Goal: Task Accomplishment & Management: Use online tool/utility

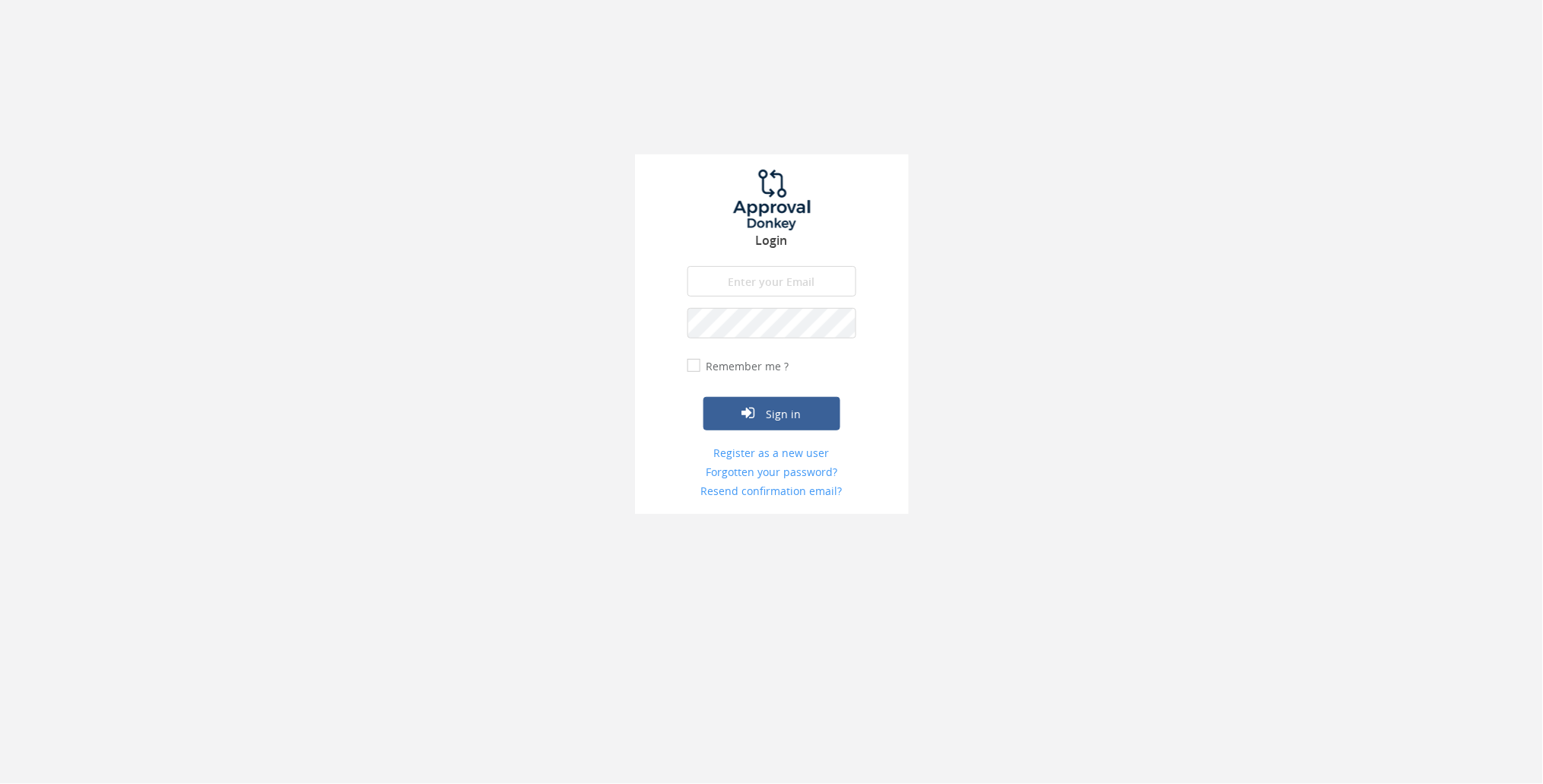
click at [776, 275] on input "email" at bounding box center [772, 281] width 169 height 30
type input "[PERSON_NAME][EMAIL_ADDRESS][PERSON_NAME][DOMAIN_NAME]"
click at [748, 423] on button "Sign in" at bounding box center [771, 413] width 137 height 34
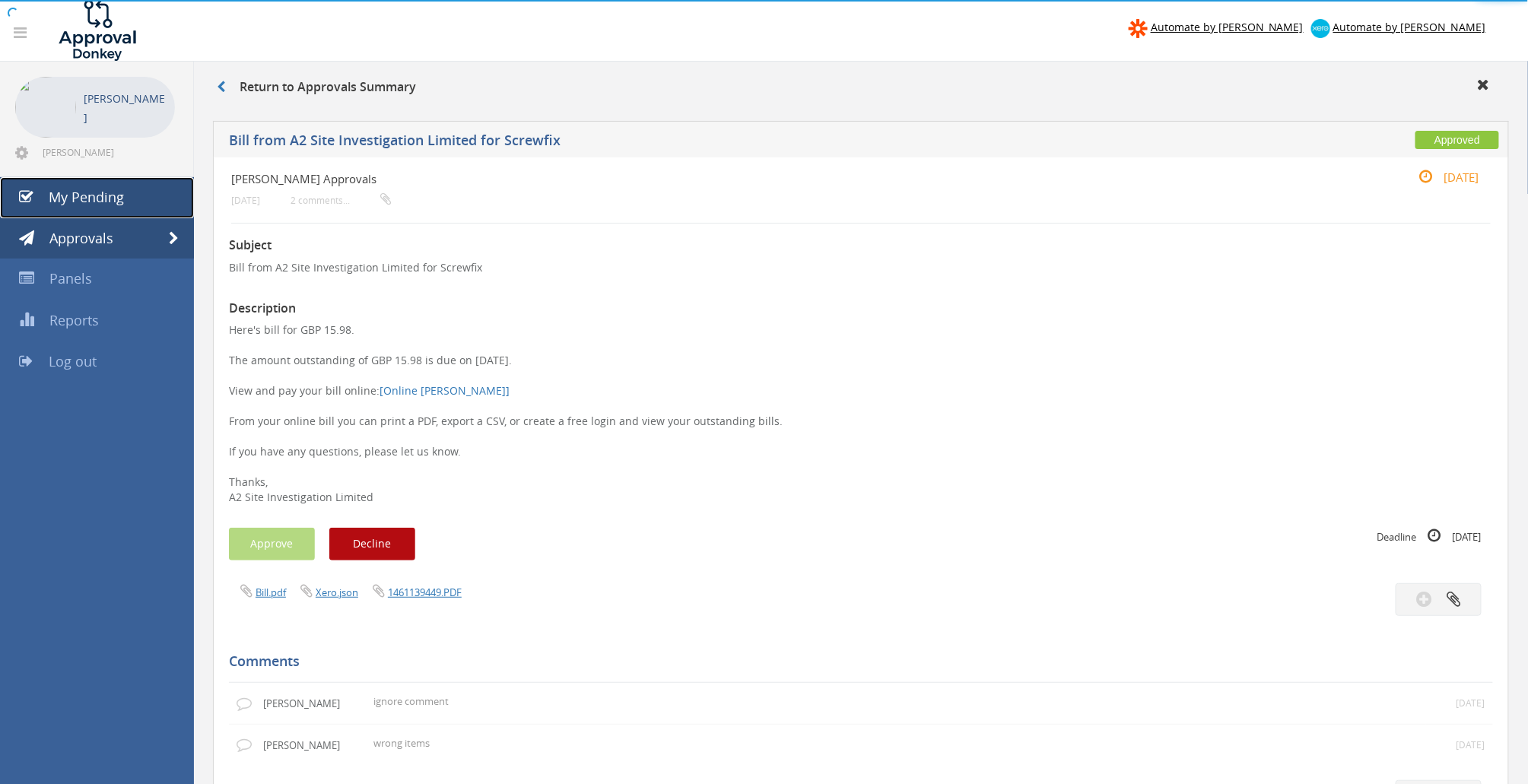
click at [123, 207] on link "My Pending" at bounding box center [97, 197] width 194 height 41
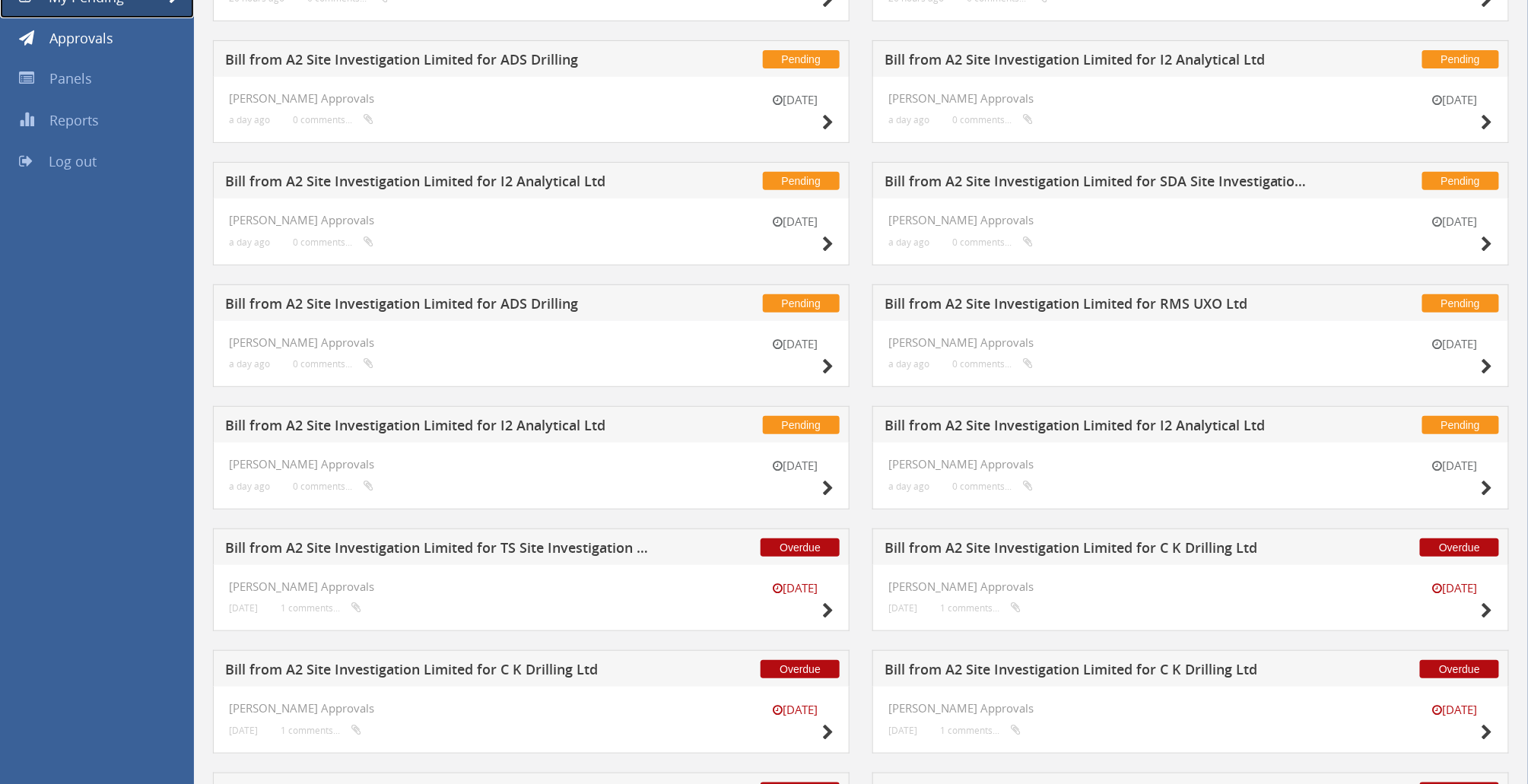
scroll to position [202, 0]
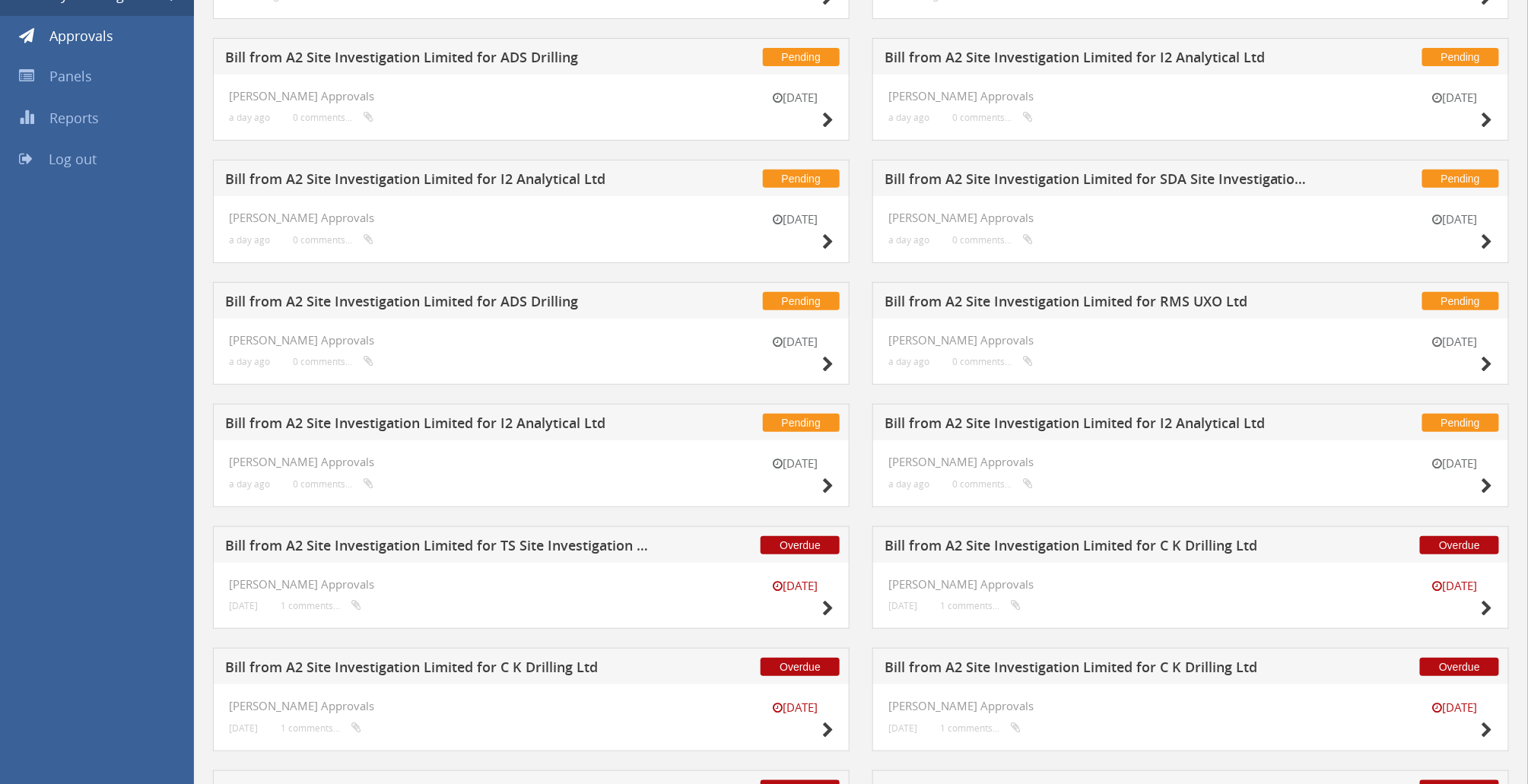
click at [1081, 301] on h5 "Bill from A2 Site Investigation Limited for RMS UXO Ltd" at bounding box center [1099, 303] width 429 height 19
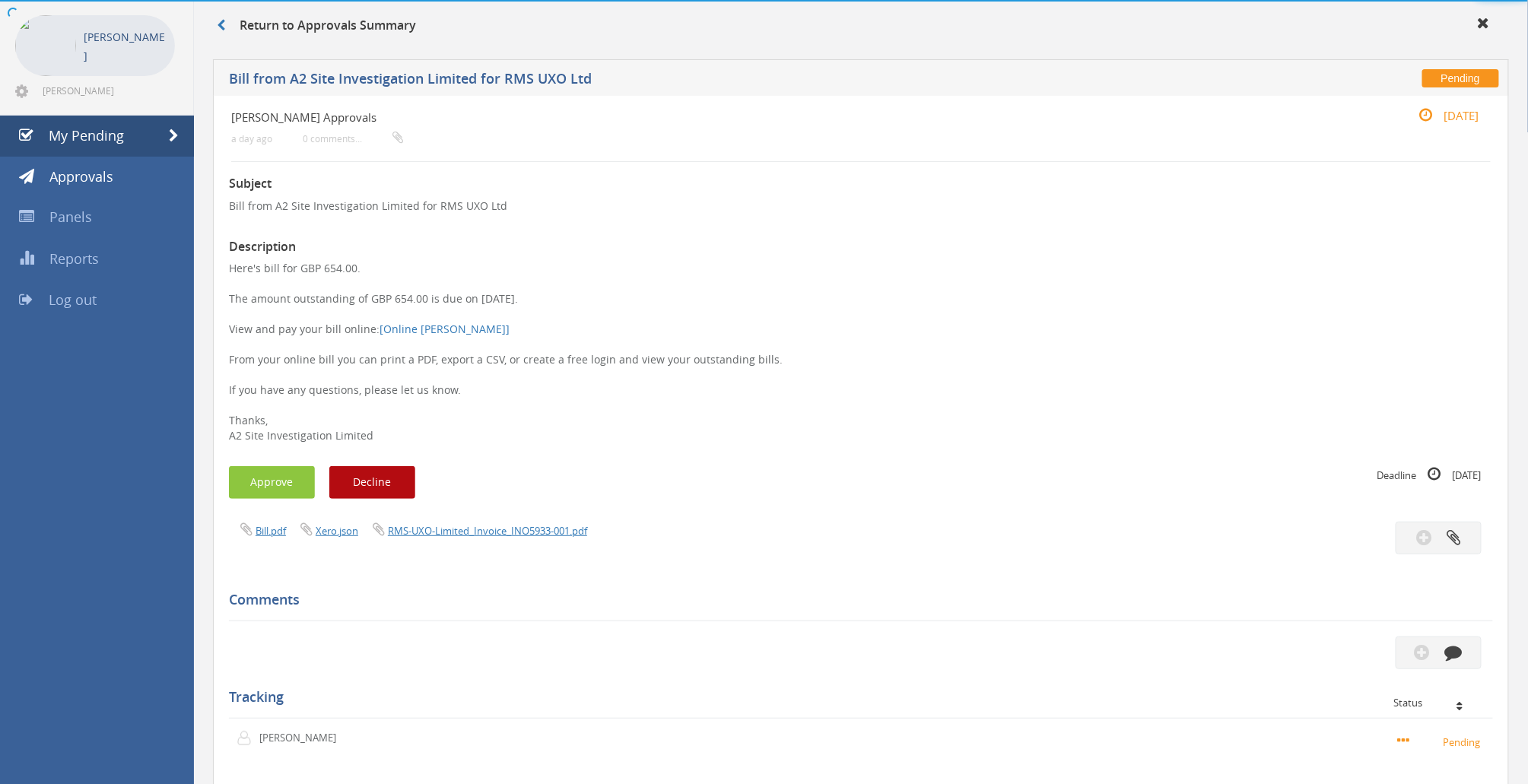
scroll to position [202, 0]
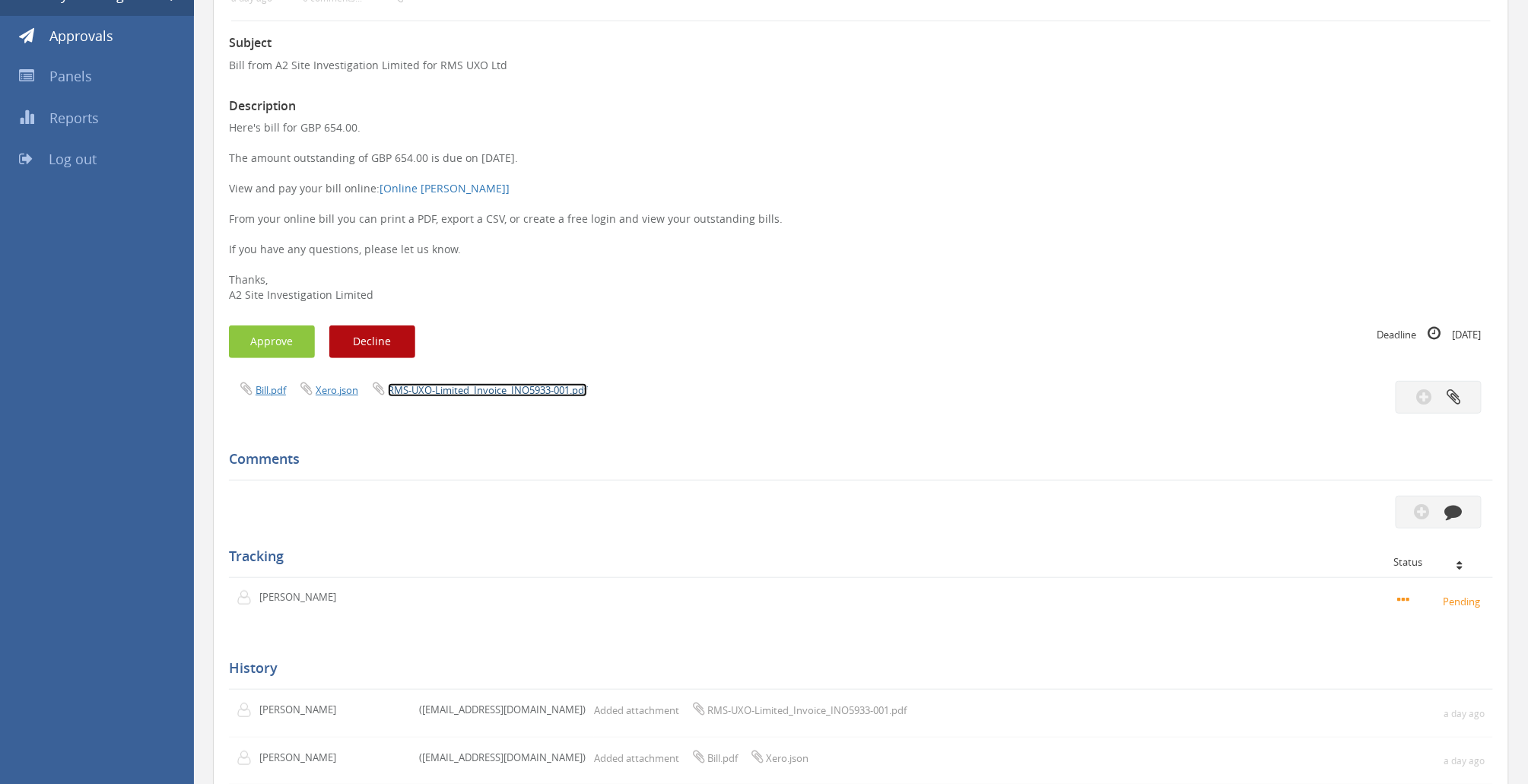
click at [462, 395] on link "RMS-UXO-Limited_Invoice_INO5933-001.pdf" at bounding box center [487, 390] width 199 height 14
click at [445, 389] on link "RMS-UXO-Limited_Invoice_INO5933-001.pdf" at bounding box center [487, 390] width 199 height 14
click at [283, 341] on button "Approve" at bounding box center [272, 342] width 86 height 33
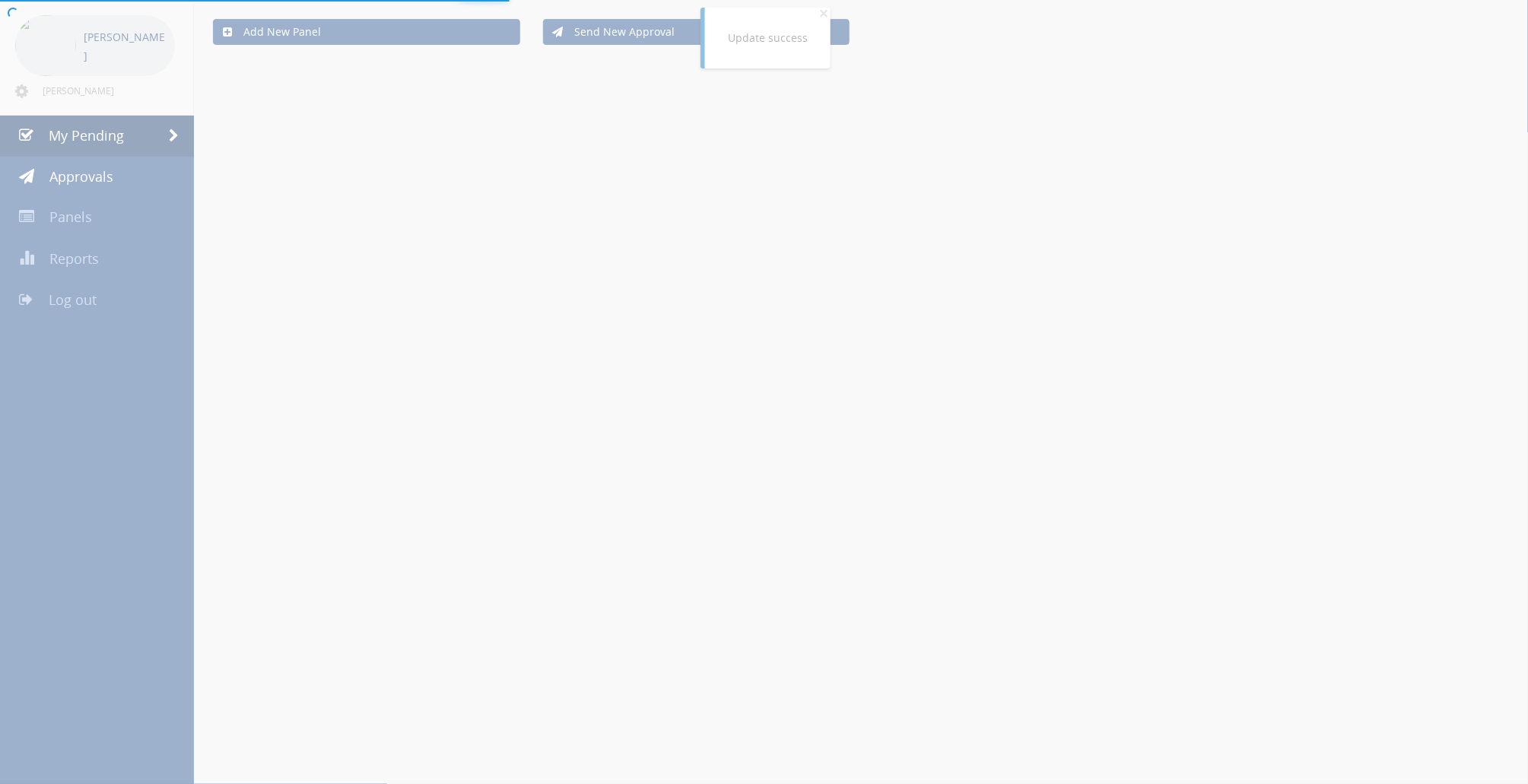
scroll to position [202, 0]
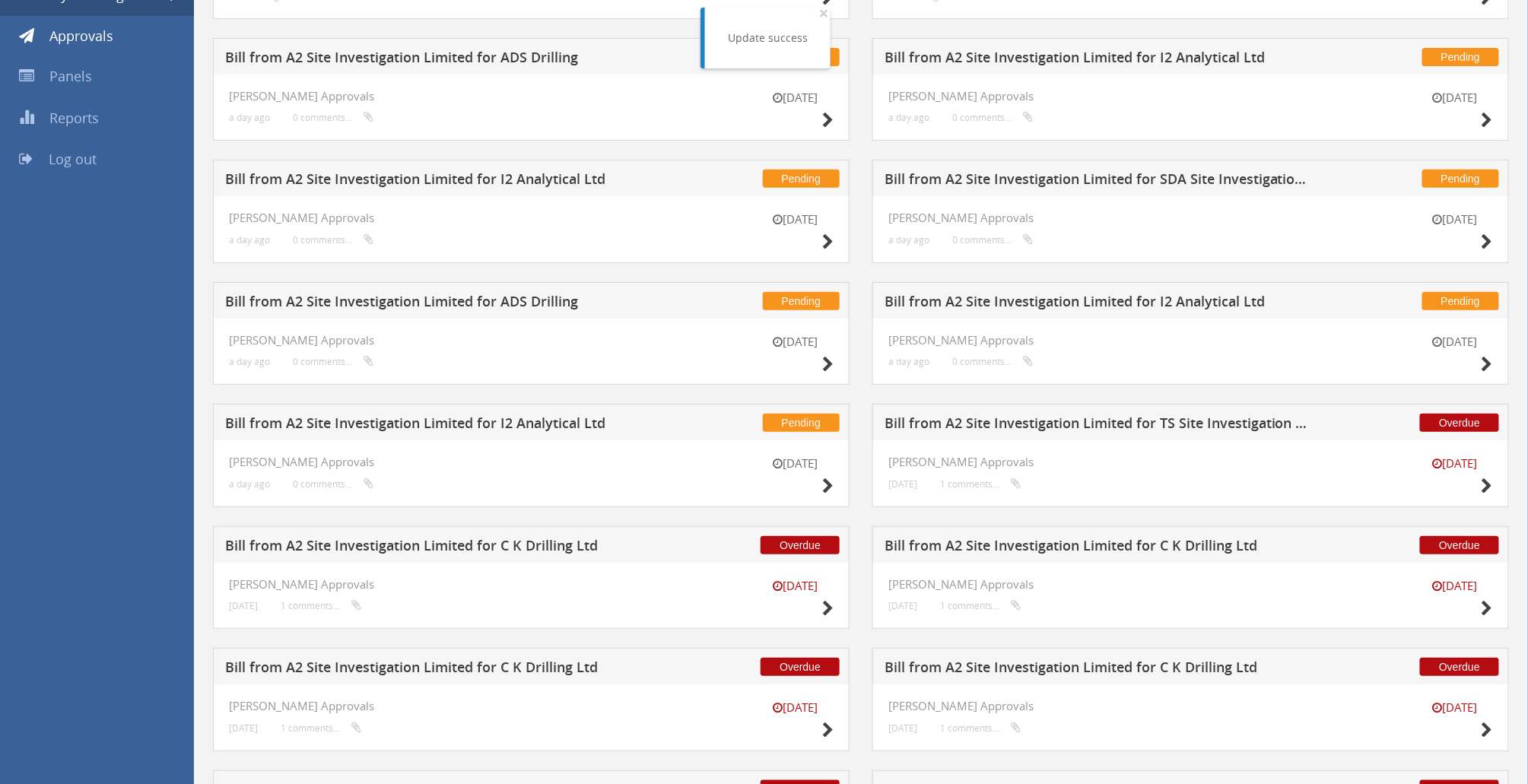
click at [1096, 175] on h5 "Bill from A2 Site Investigation Limited for SDA Site Investigation Limited" at bounding box center [1099, 181] width 429 height 19
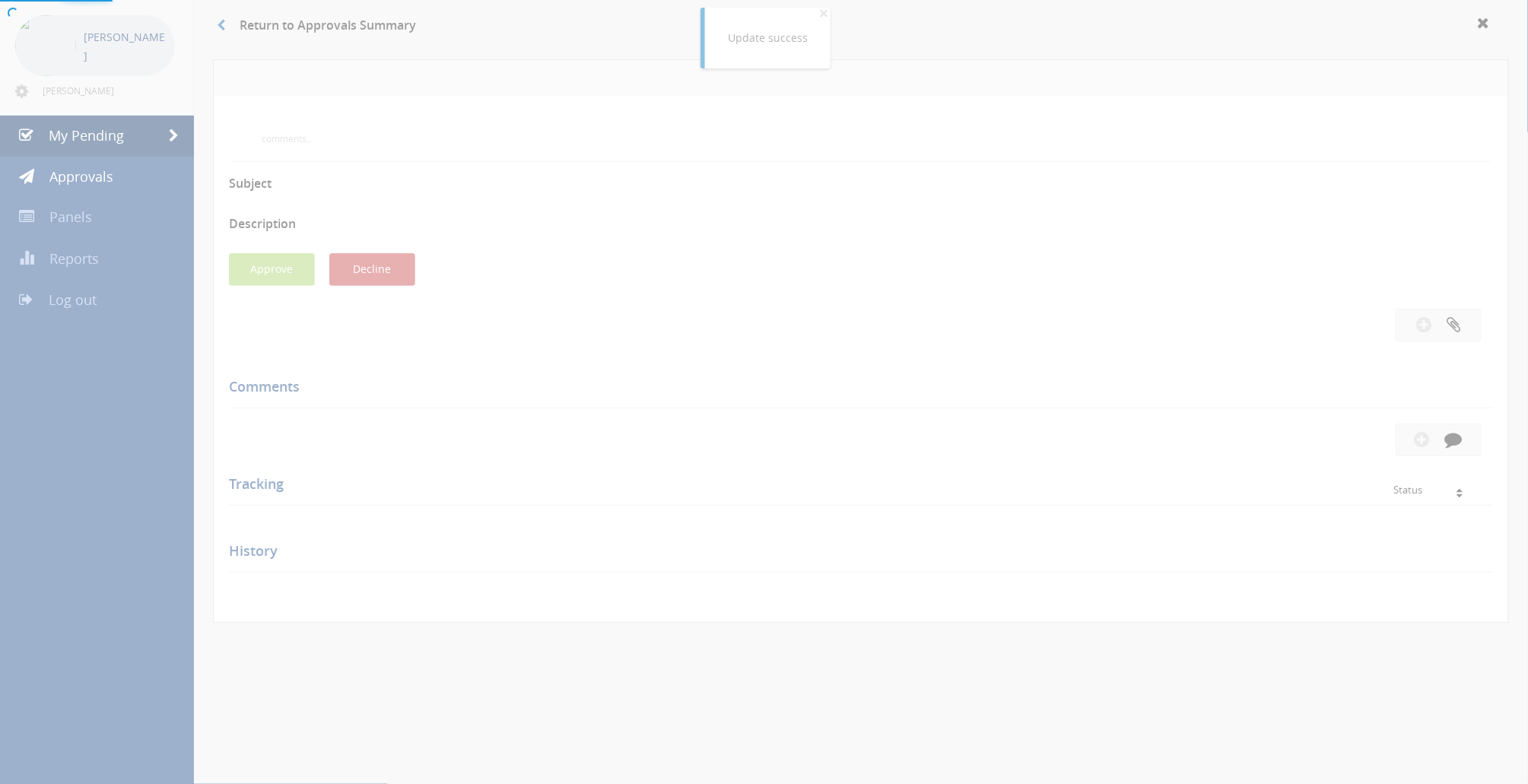
scroll to position [202, 0]
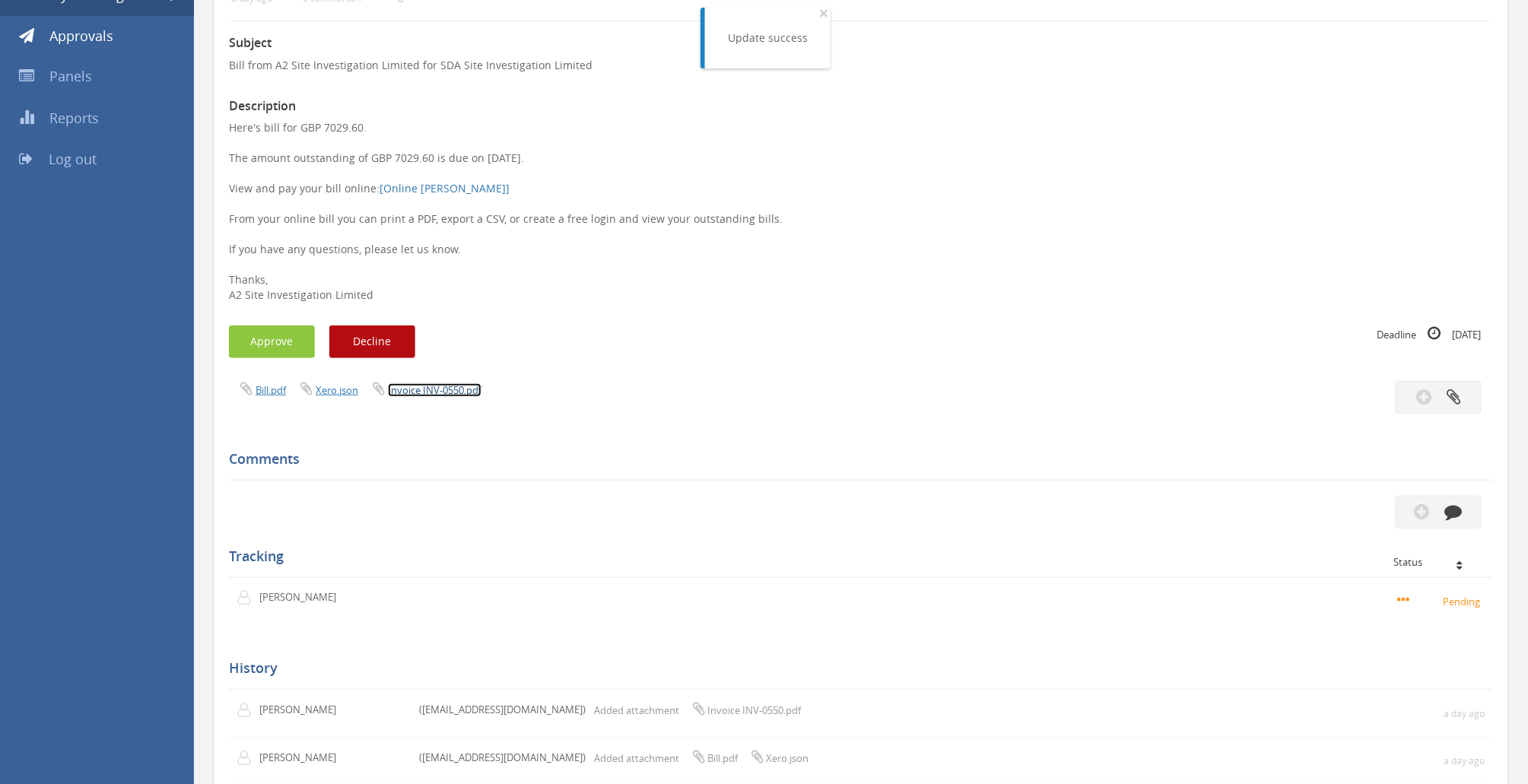
click at [444, 391] on link "Invoice INV-0550.pdf" at bounding box center [435, 390] width 94 height 14
click at [283, 334] on button "Approve" at bounding box center [272, 342] width 86 height 33
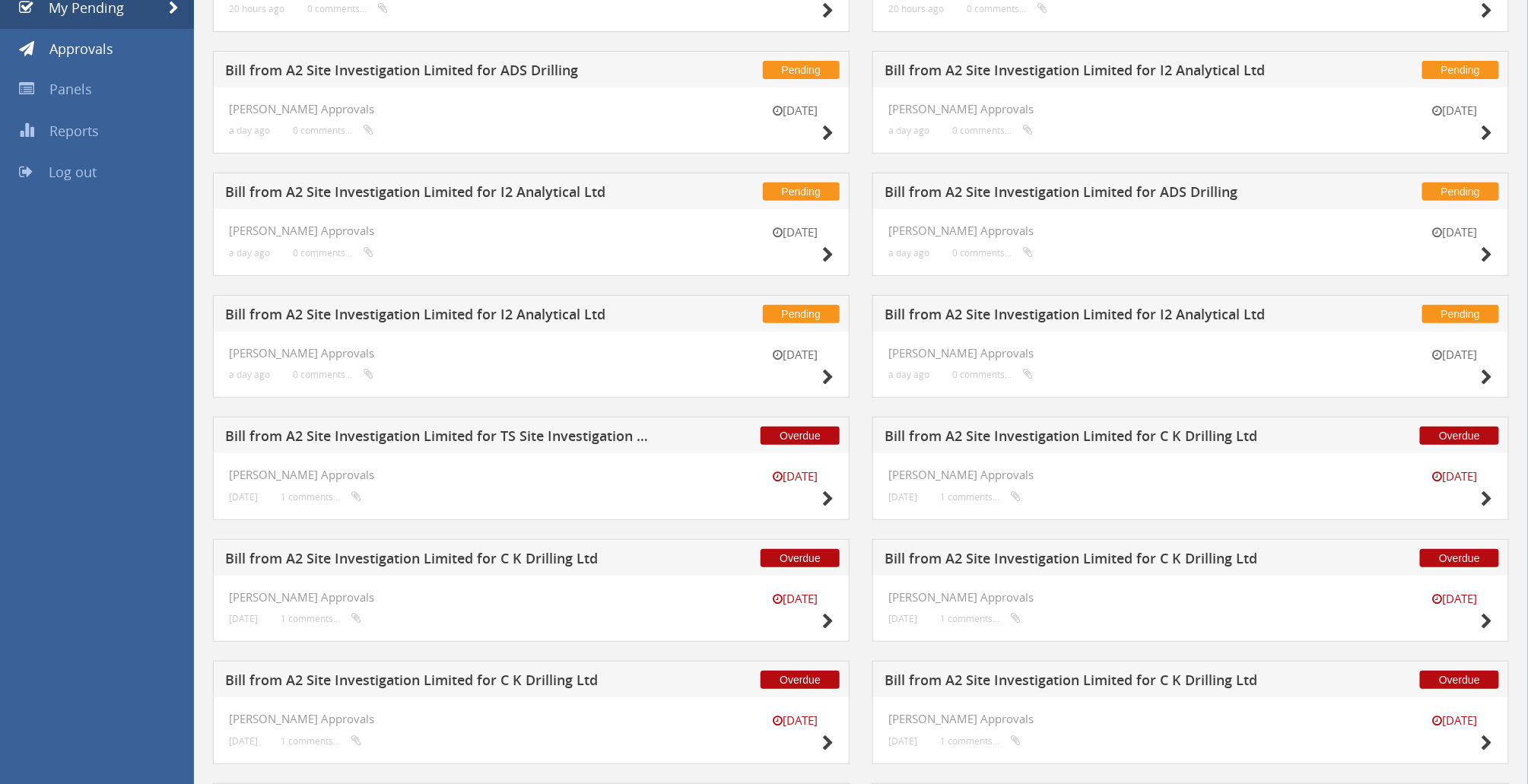
scroll to position [202, 0]
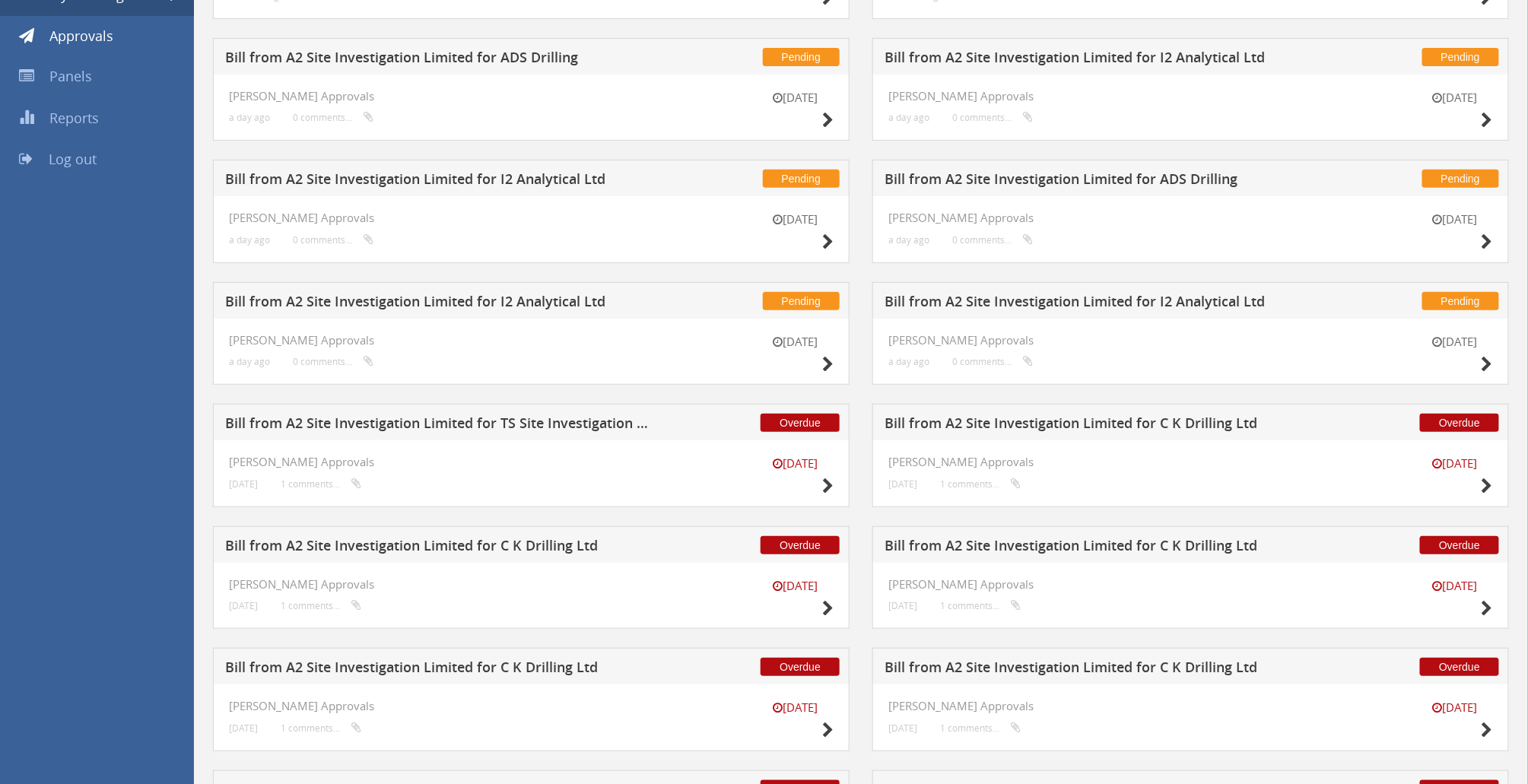
click at [1145, 300] on h5 "Bill from A2 Site Investigation Limited for I2 Analytical Ltd" at bounding box center [1099, 303] width 429 height 19
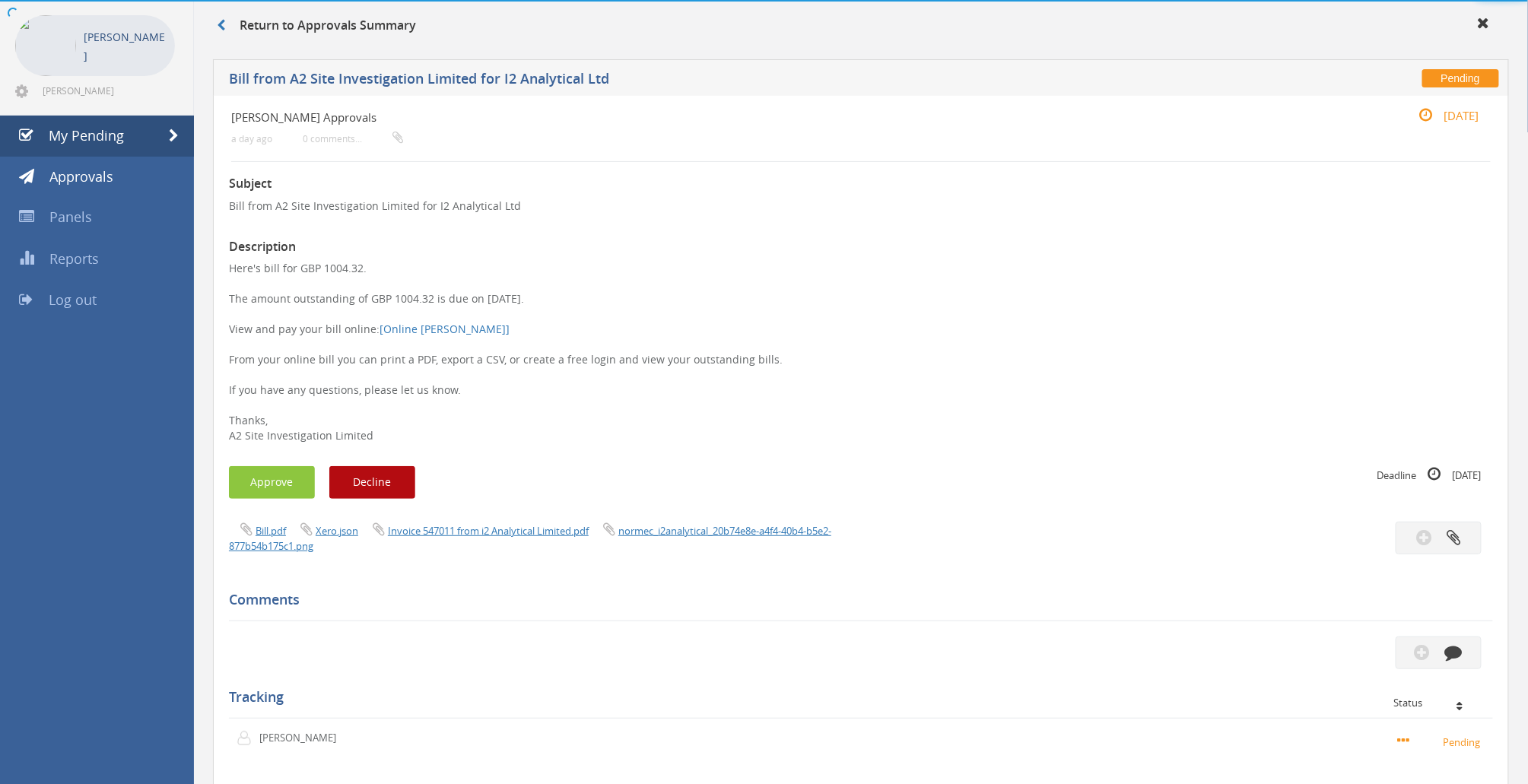
scroll to position [202, 0]
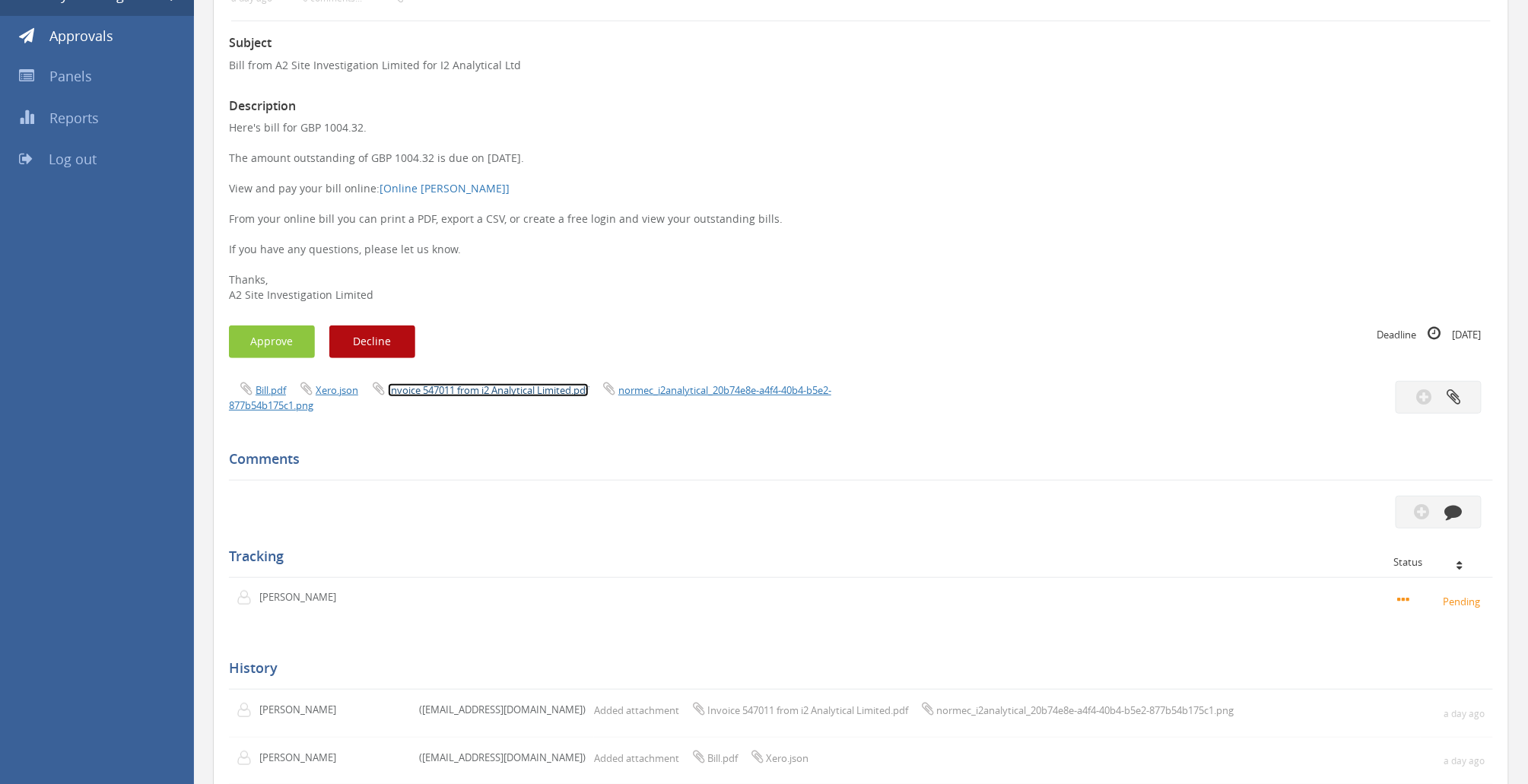
click at [521, 388] on link "Invoice 547011 from i2 Analytical Limited.pdf" at bounding box center [488, 390] width 201 height 14
click at [258, 335] on button "Approve" at bounding box center [272, 342] width 86 height 33
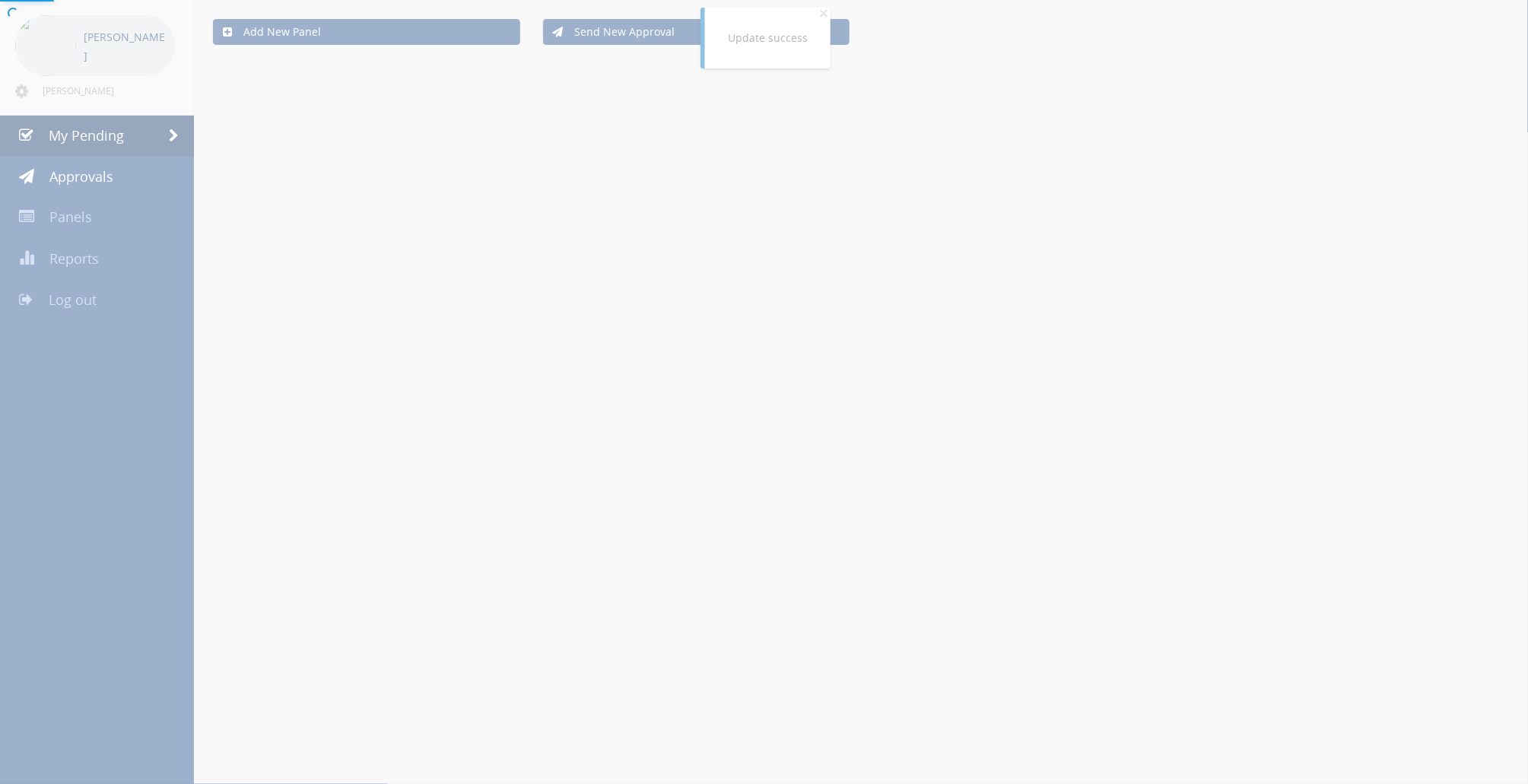
scroll to position [202, 0]
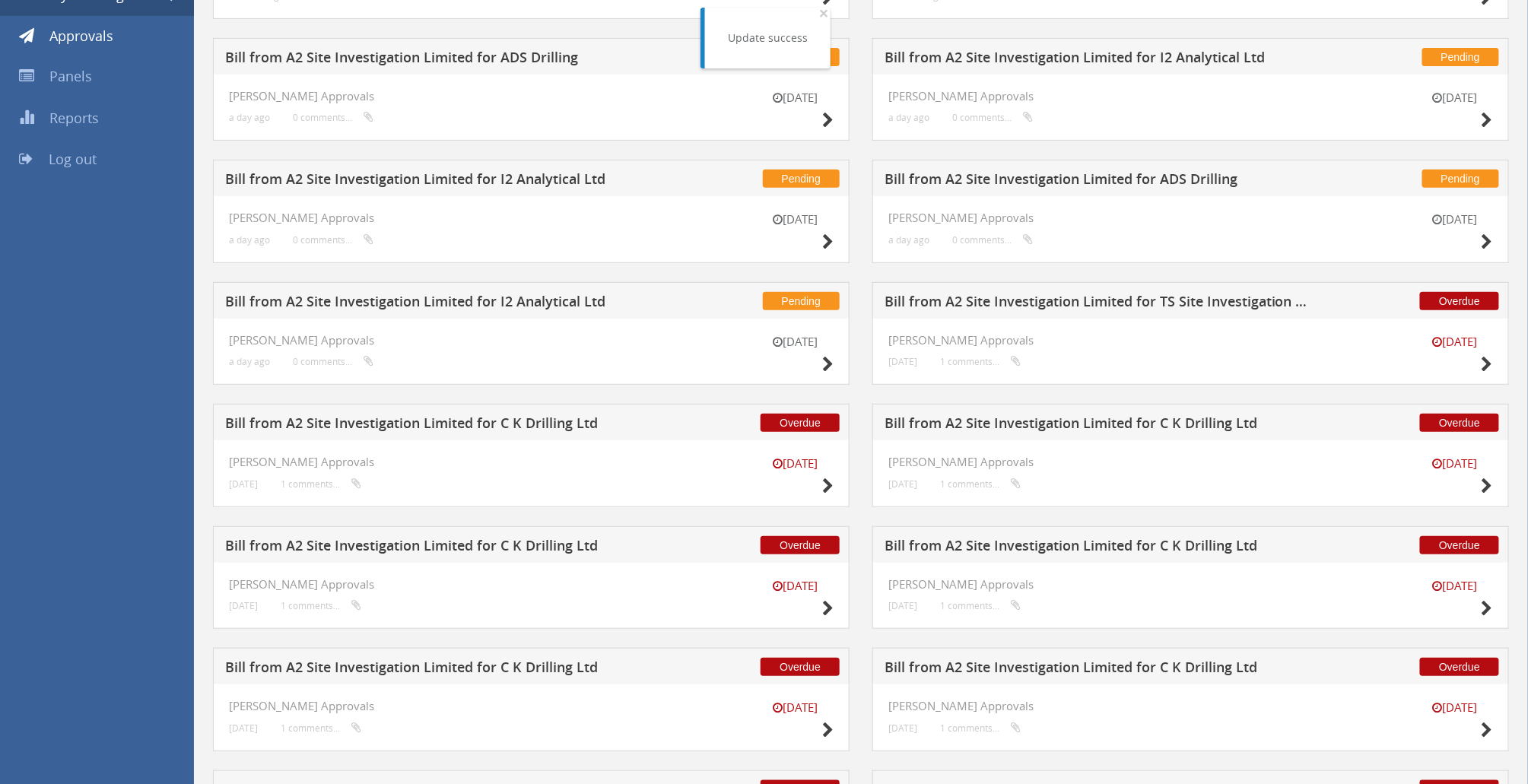
click at [553, 310] on h5 "Bill from A2 Site Investigation Limited for I2 Analytical Ltd" at bounding box center [439, 303] width 429 height 19
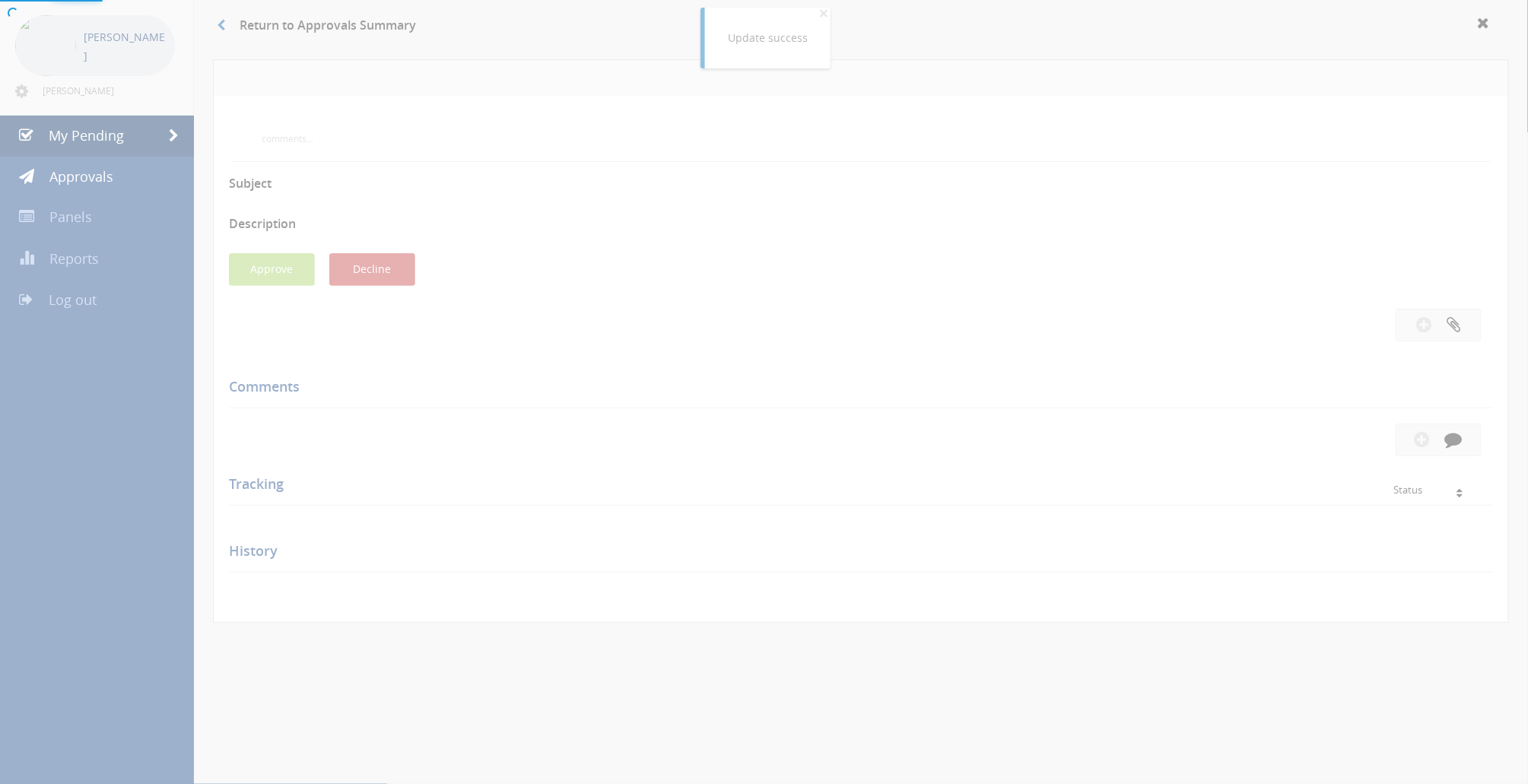
scroll to position [202, 0]
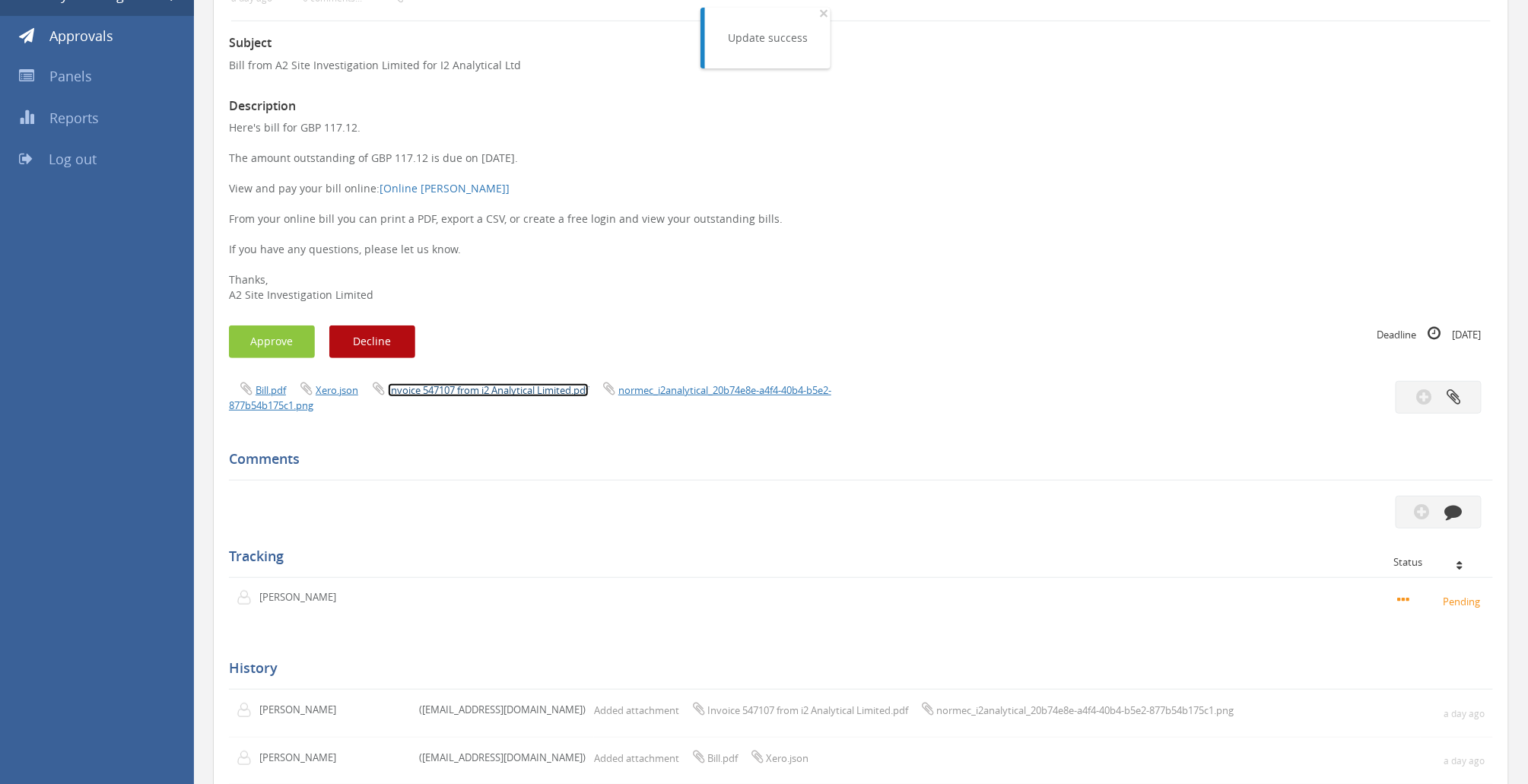
click at [541, 389] on link "Invoice 547107 from i2 Analytical Limited.pdf" at bounding box center [488, 390] width 201 height 14
click at [262, 343] on button "Approve" at bounding box center [272, 342] width 86 height 33
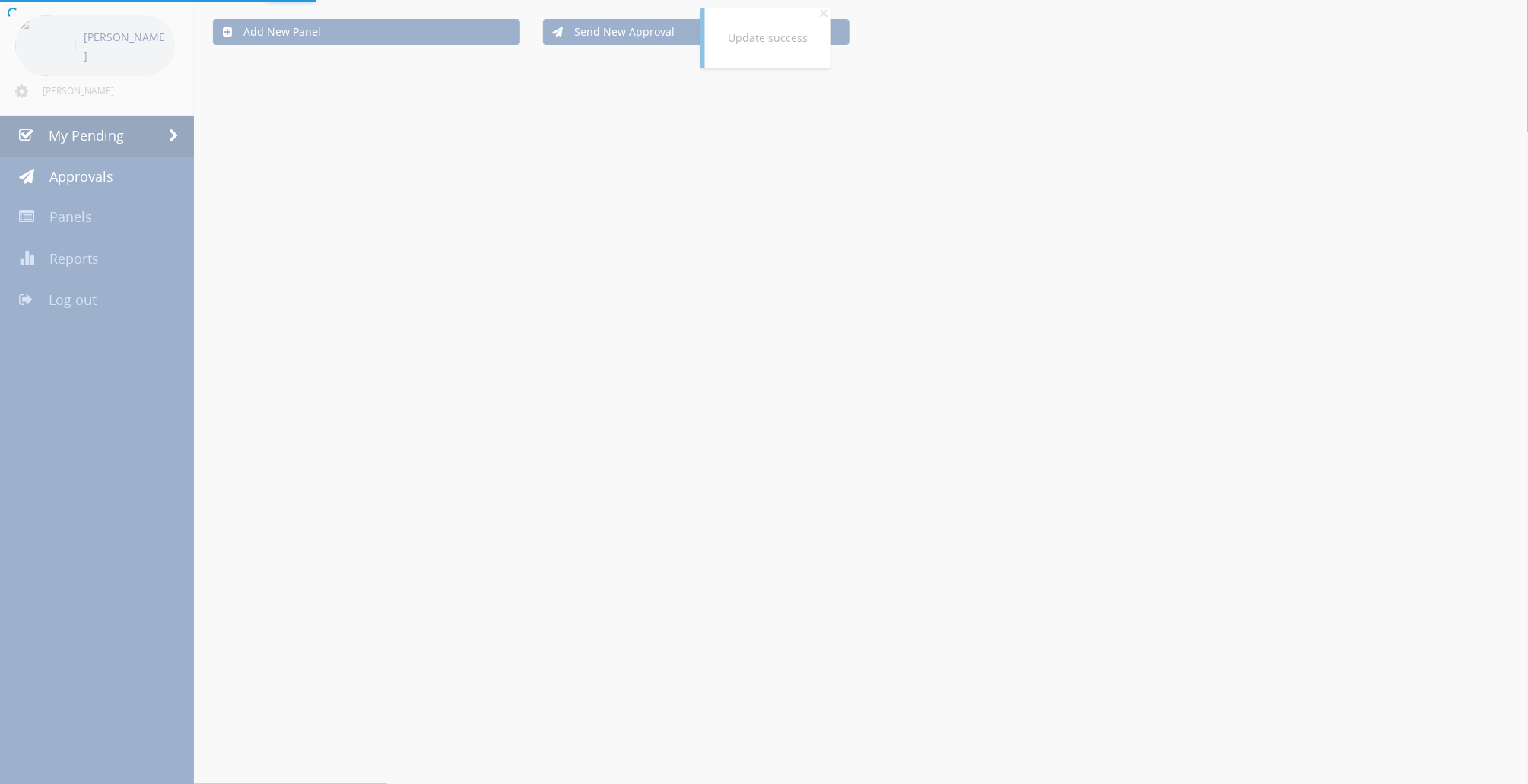
scroll to position [202, 0]
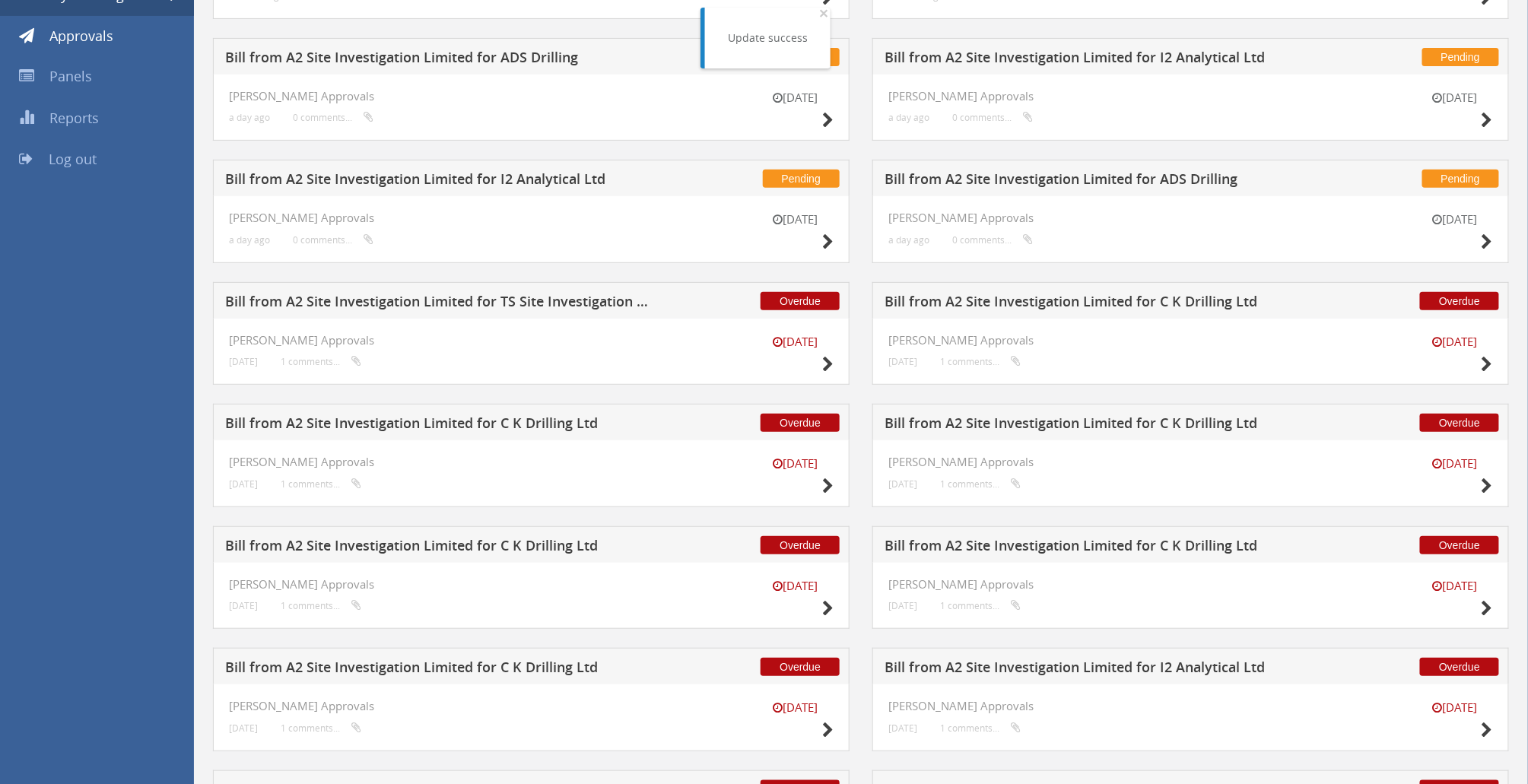
click at [567, 179] on h5 "Bill from A2 Site Investigation Limited for I2 Analytical Ltd" at bounding box center [439, 181] width 429 height 19
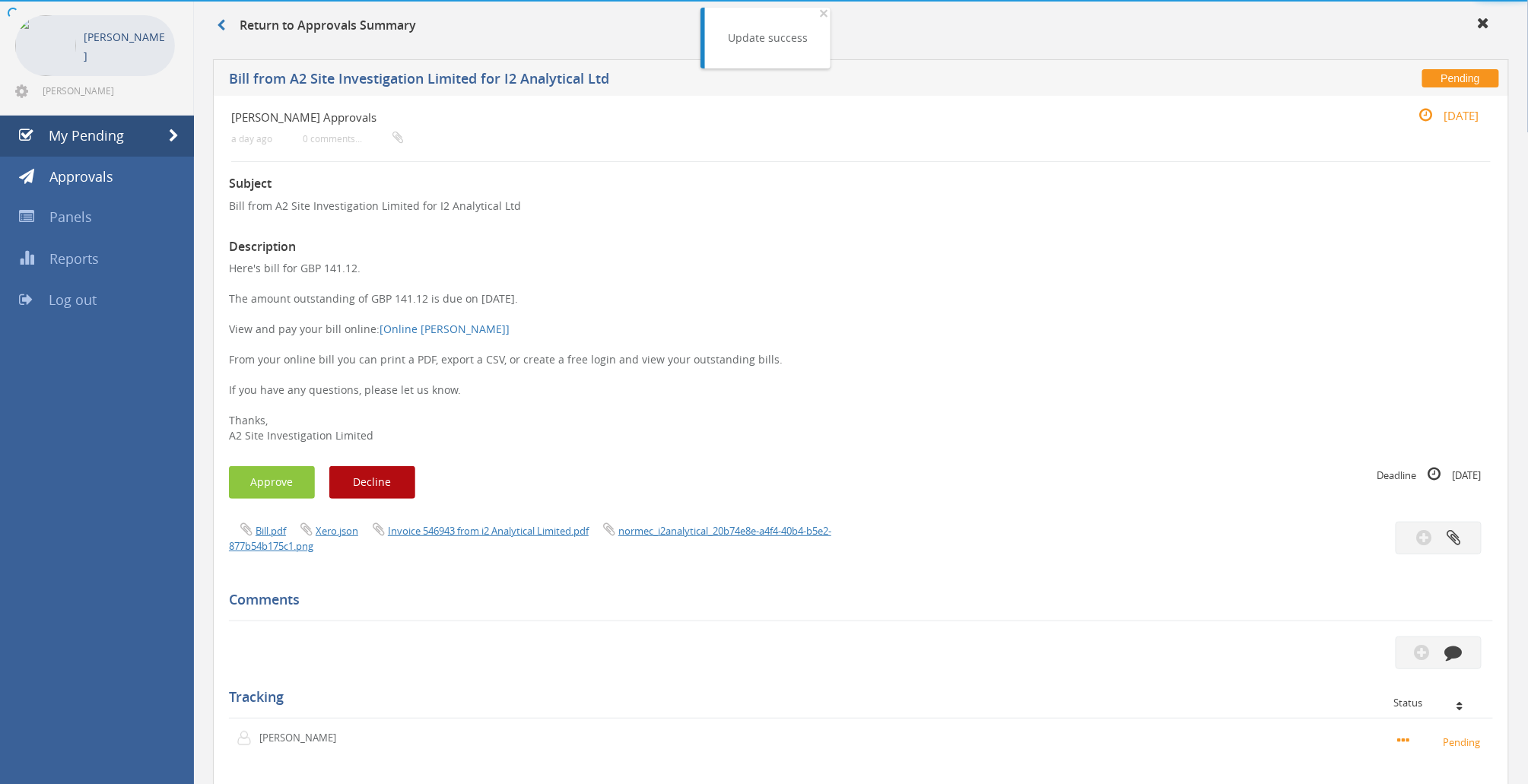
scroll to position [202, 0]
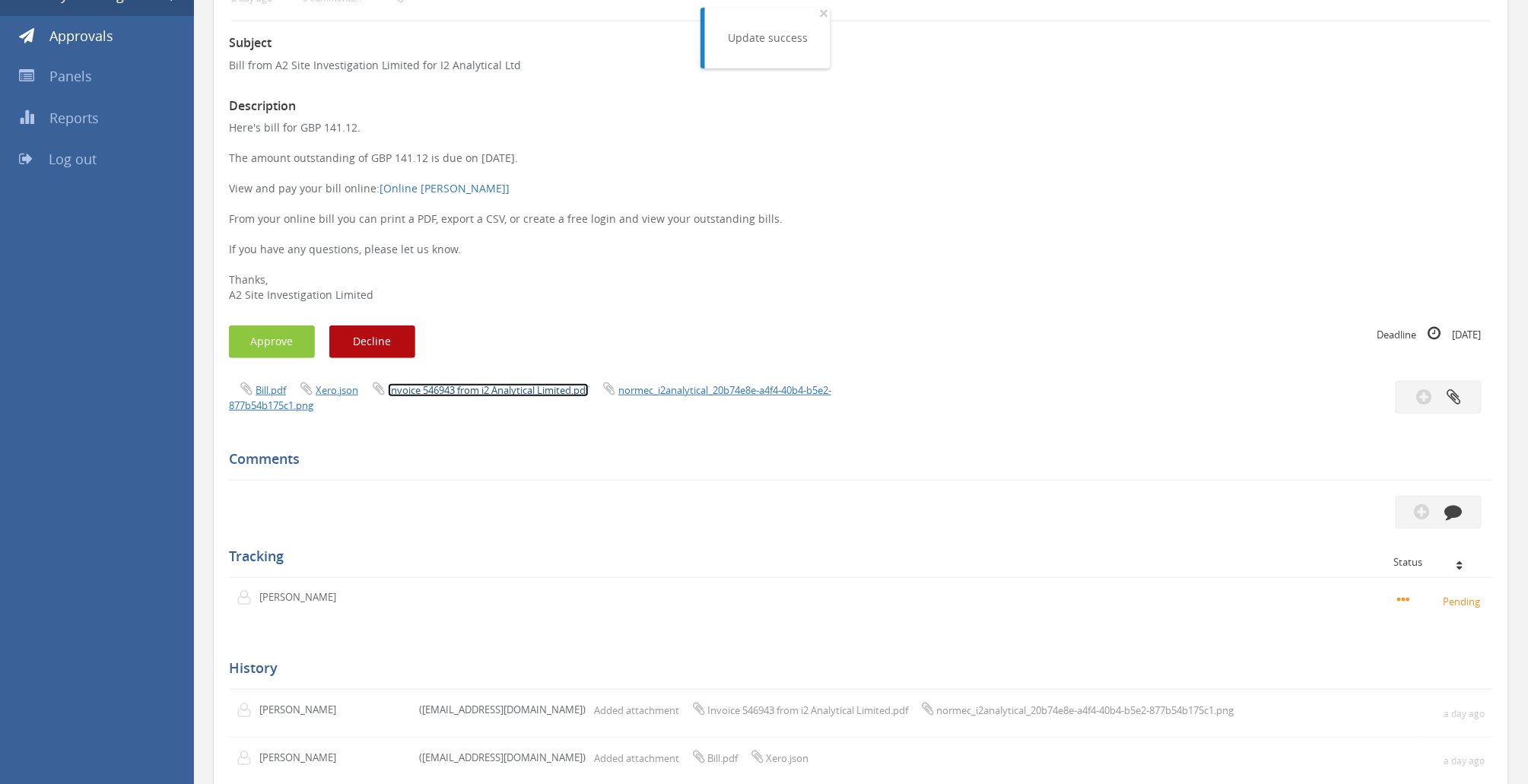
click at [540, 393] on link "Invoice 546943 from i2 Analytical Limited.pdf" at bounding box center [488, 390] width 201 height 14
click at [268, 353] on button "Approve" at bounding box center [272, 342] width 86 height 33
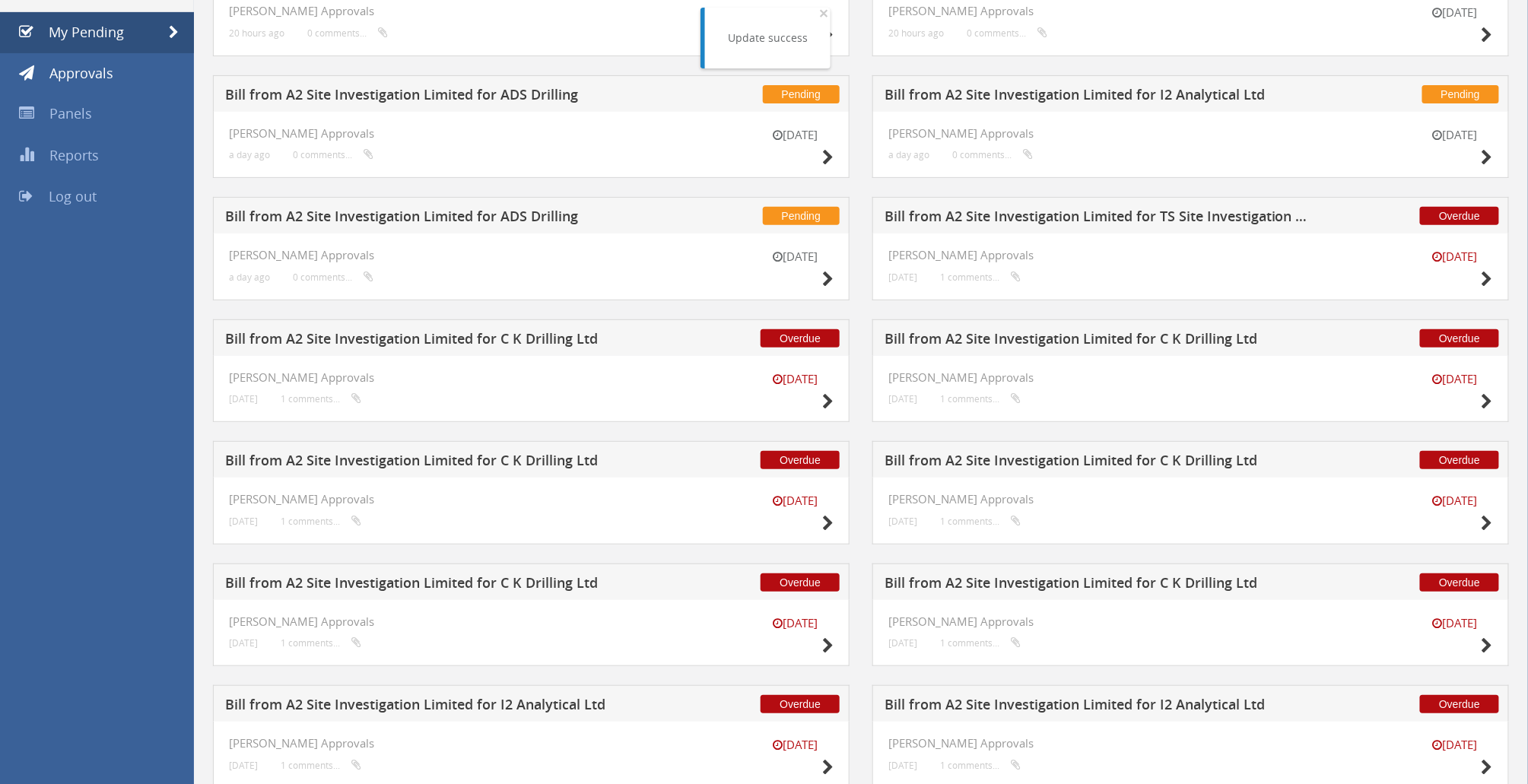
scroll to position [101, 0]
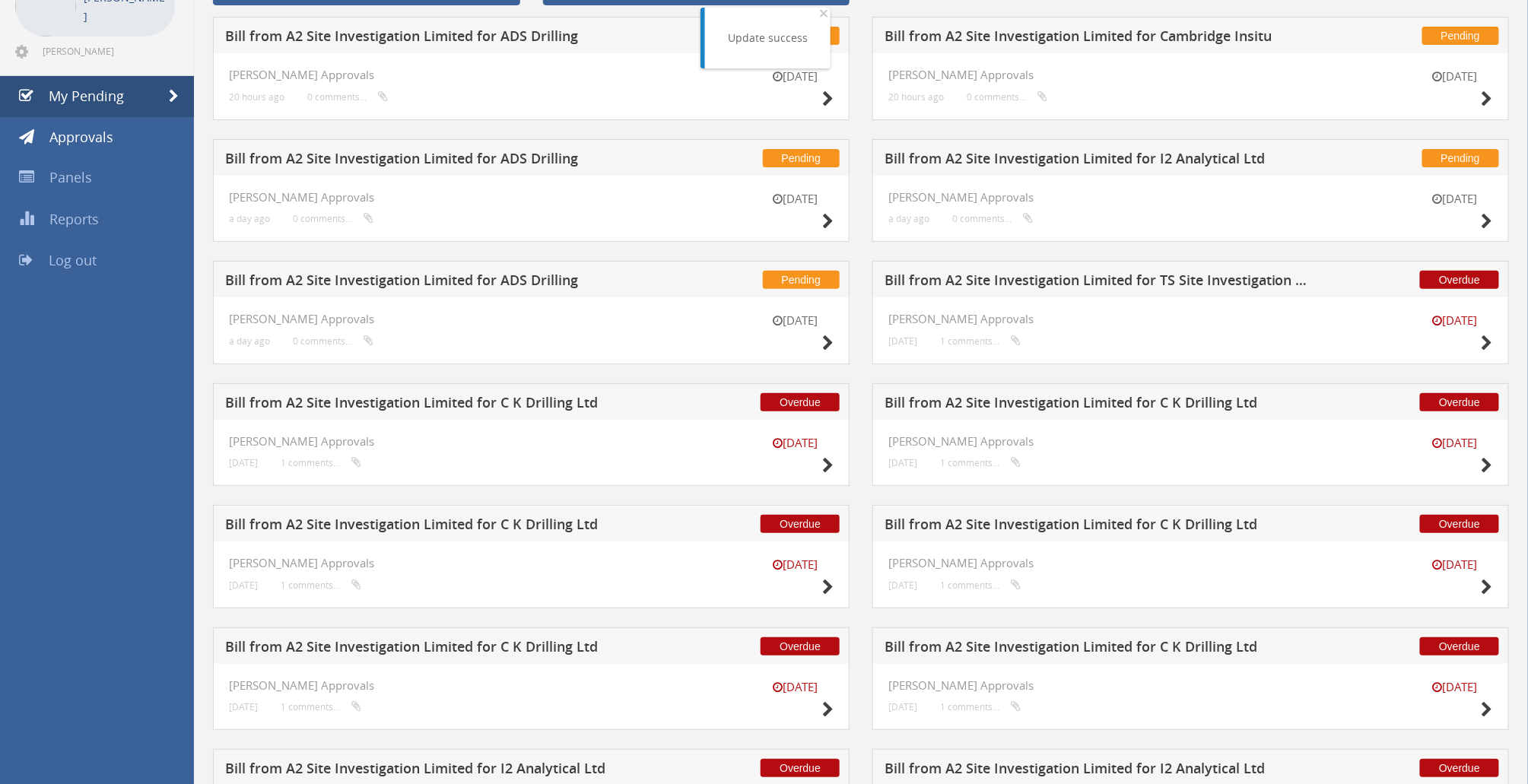
click at [1075, 154] on h5 "Bill from A2 Site Investigation Limited for I2 Analytical Ltd" at bounding box center [1099, 161] width 429 height 19
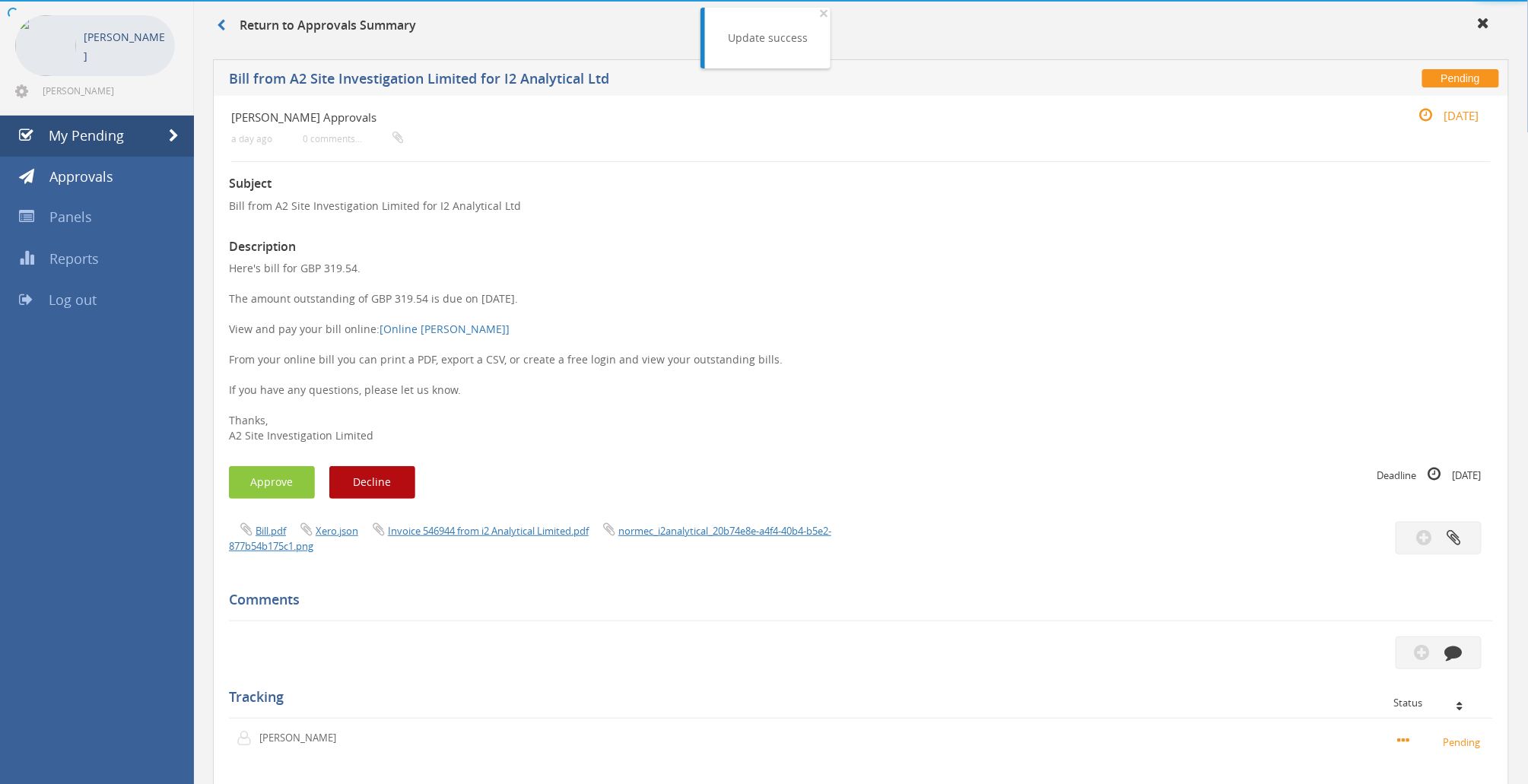
scroll to position [101, 0]
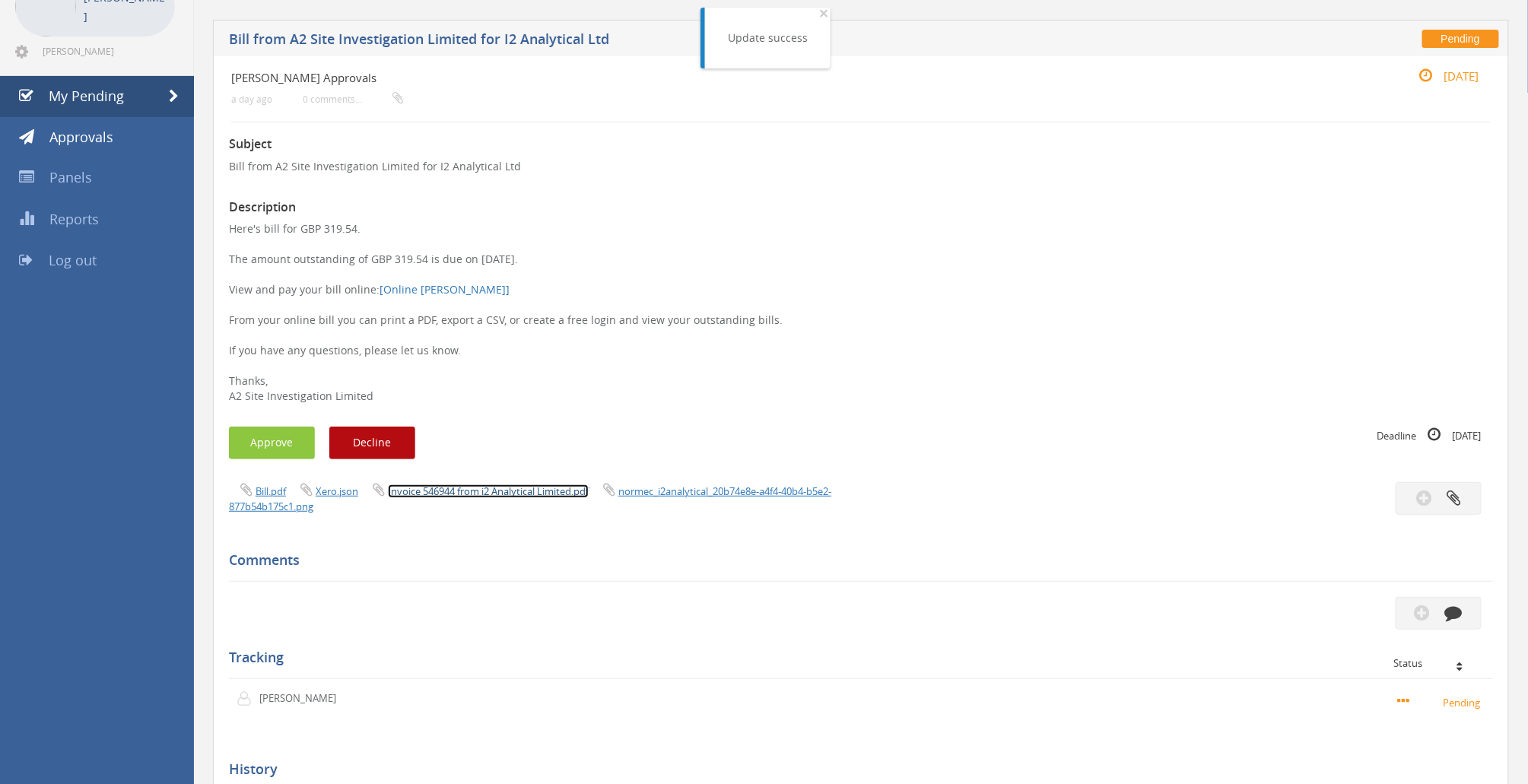
click at [525, 487] on link "Invoice 546944 from i2 Analytical Limited.pdf" at bounding box center [488, 491] width 201 height 14
click at [279, 439] on button "Approve" at bounding box center [272, 443] width 86 height 33
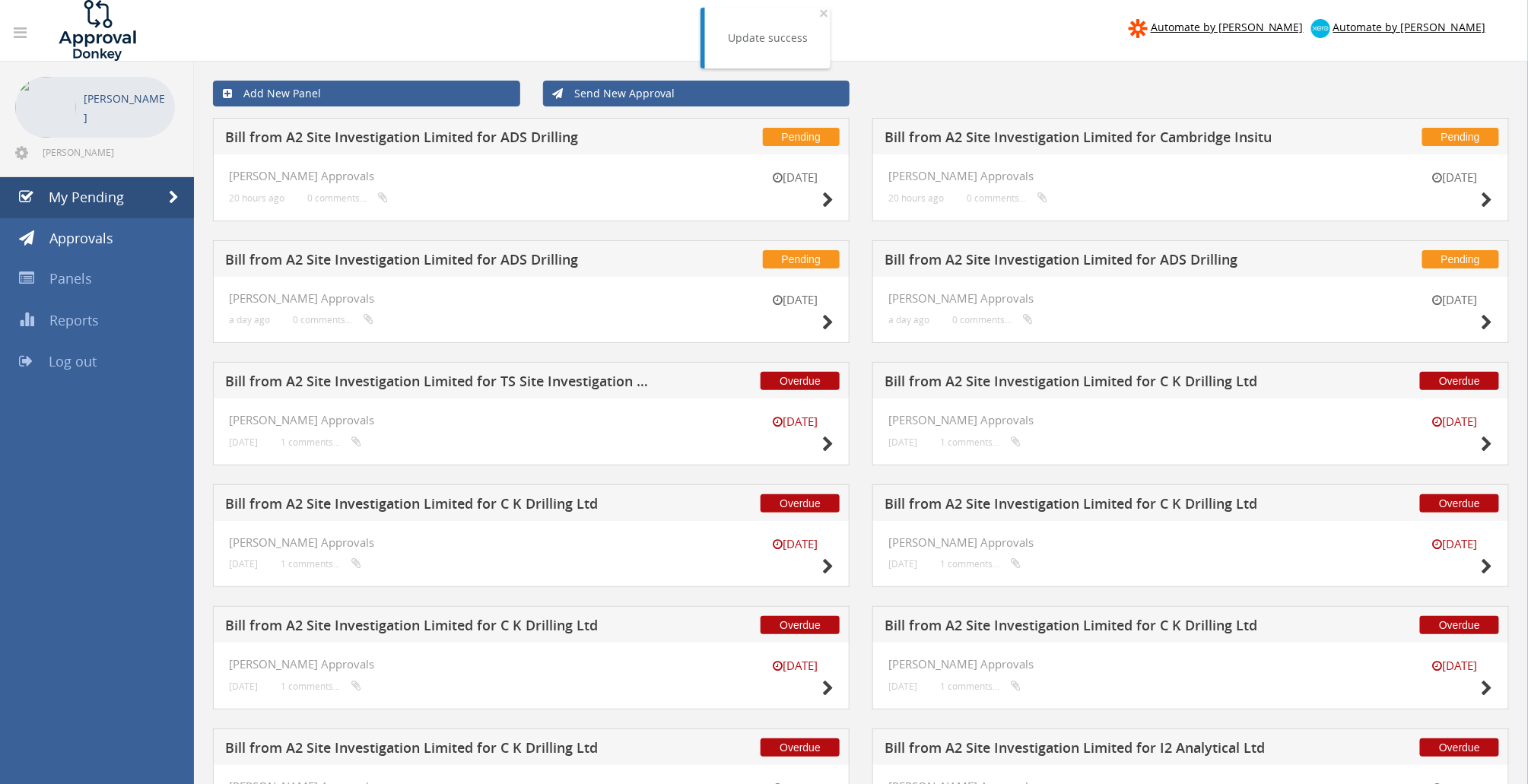
click at [1077, 133] on h5 "Bill from A2 Site Investigation Limited for Cambridge Insitu" at bounding box center [1099, 140] width 429 height 19
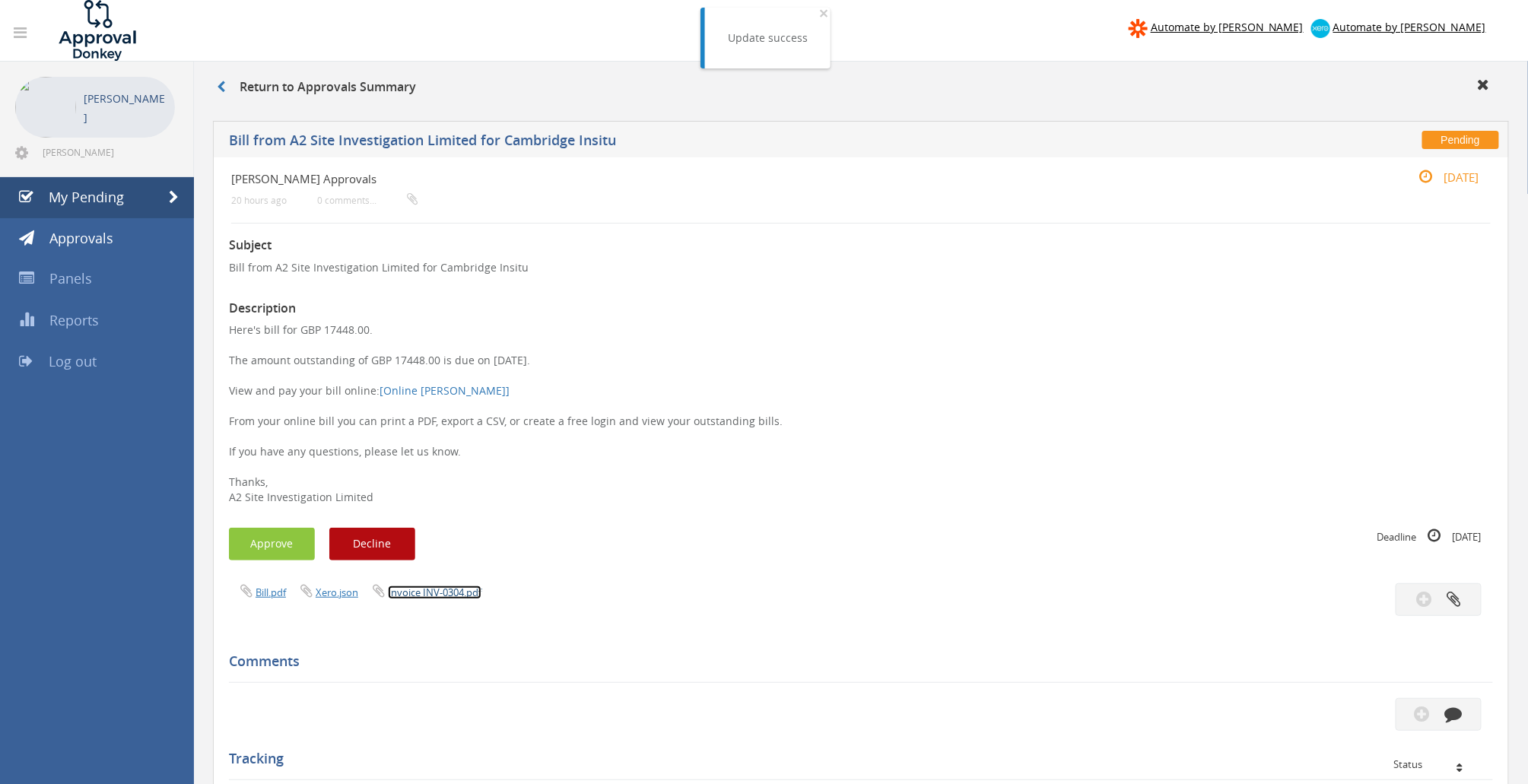
click at [414, 594] on link "Invoice INV-0304.pdf" at bounding box center [435, 592] width 94 height 14
